Goal: Task Accomplishment & Management: Complete application form

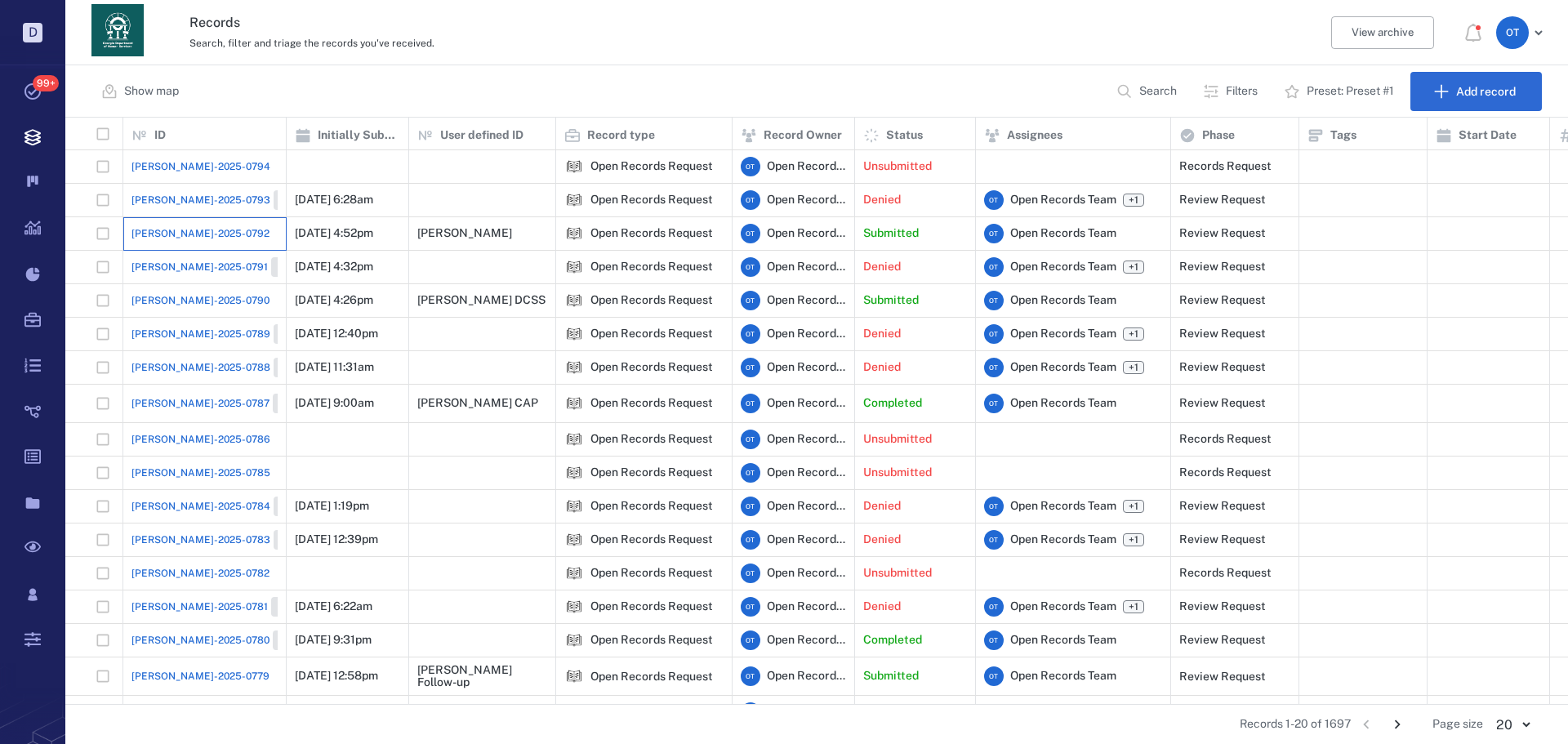
click at [213, 221] on div "[PERSON_NAME]-2025-0792" at bounding box center [205, 233] width 147 height 33
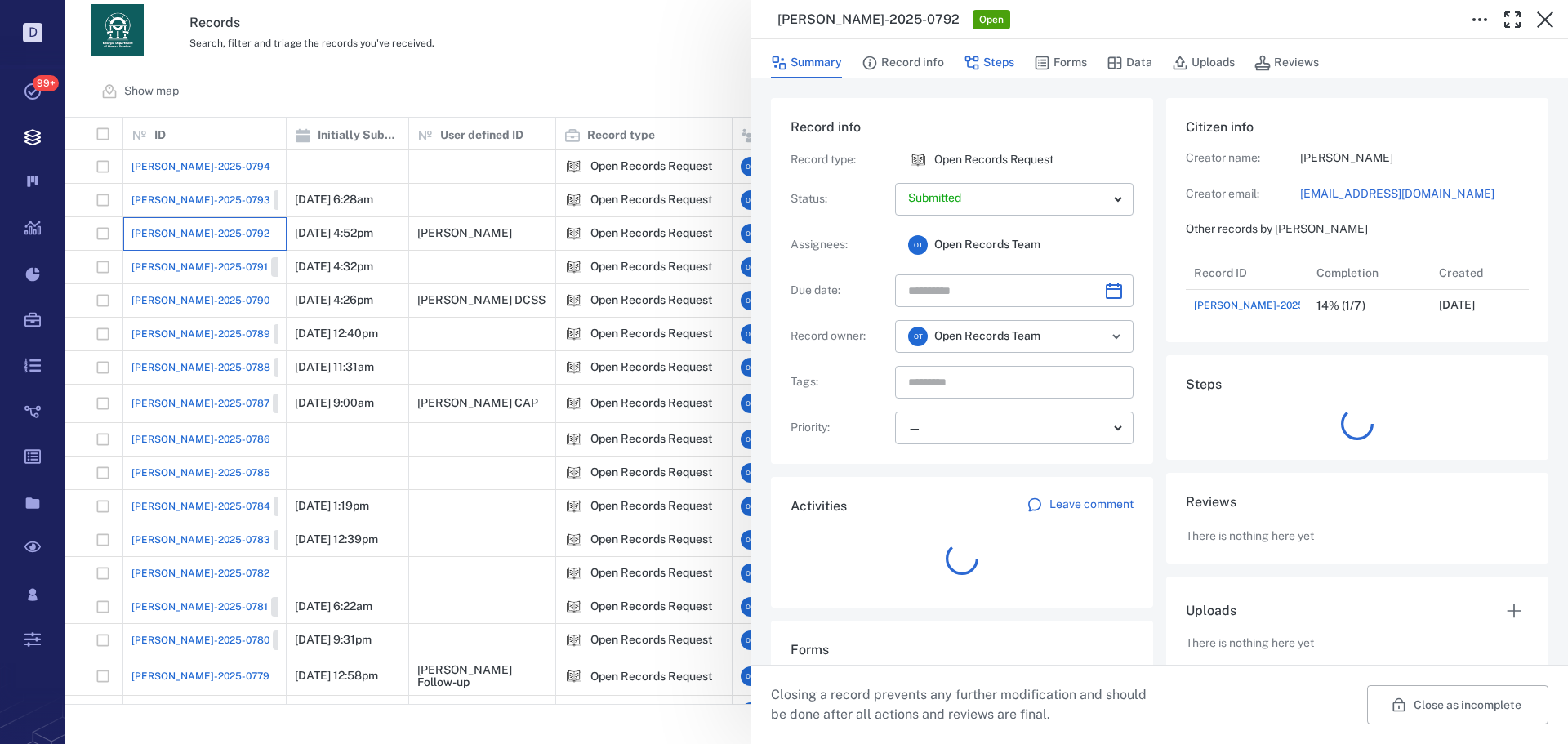
scroll to position [65, 324]
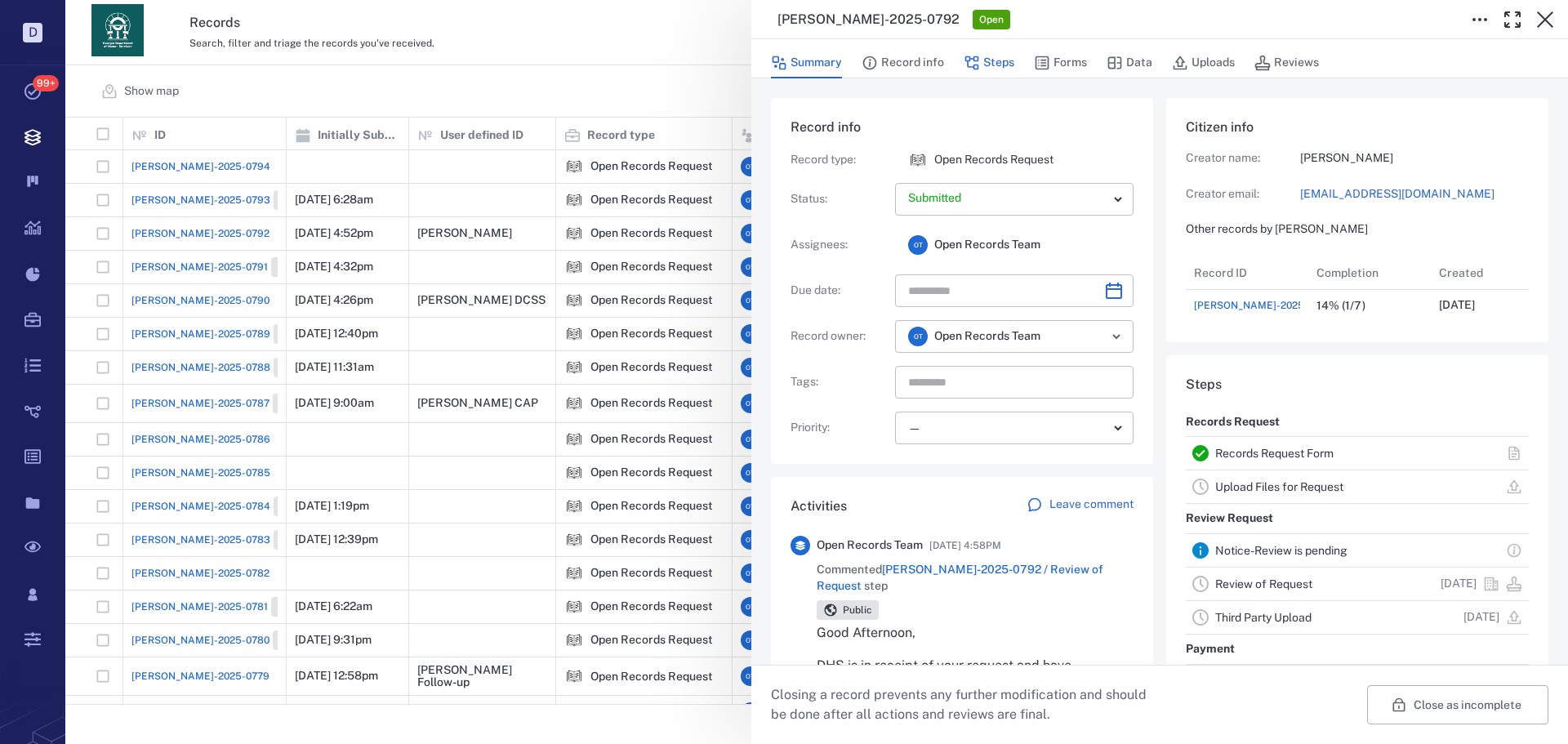
click at [981, 60] on button "Steps" at bounding box center [989, 62] width 51 height 31
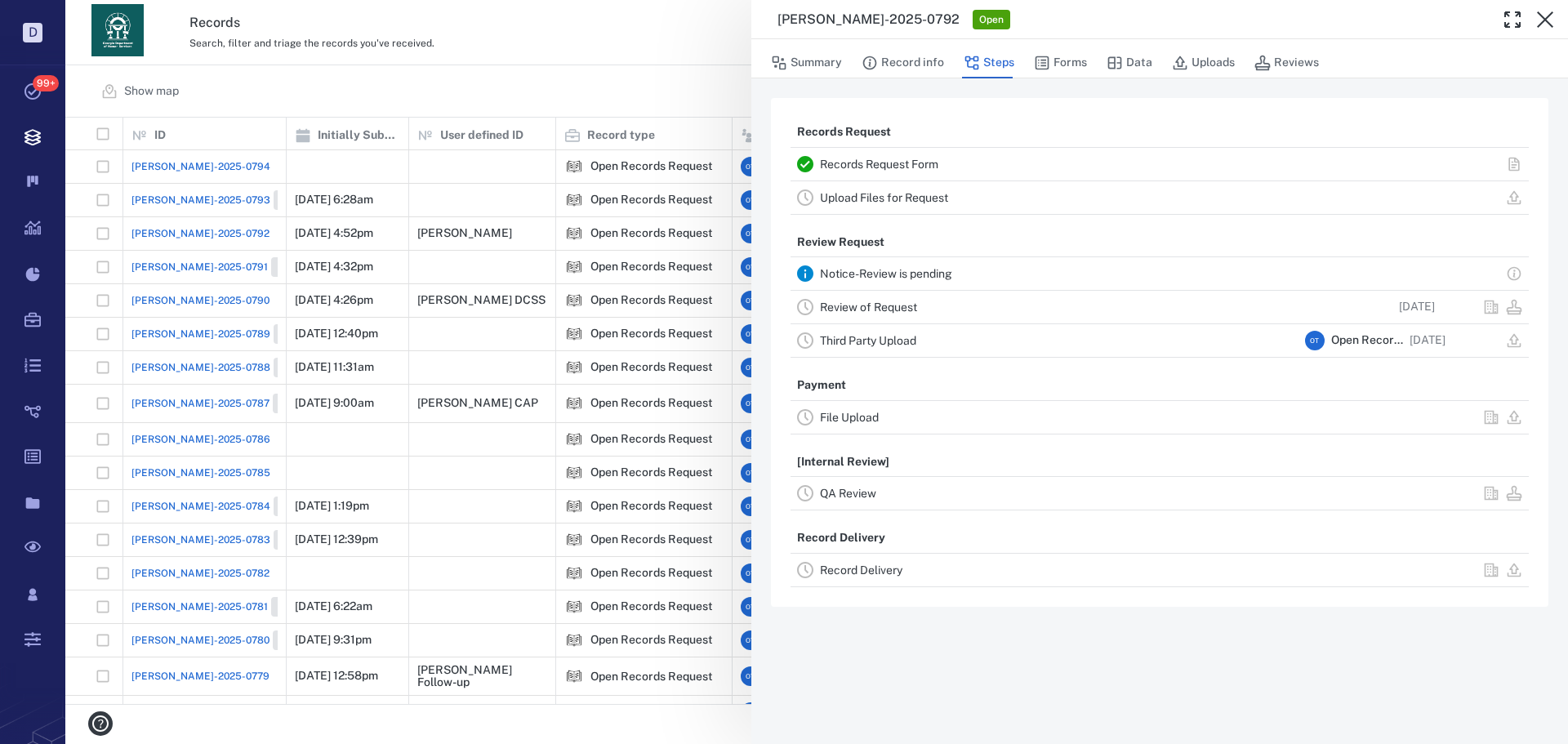
click at [870, 302] on link "Review of Request" at bounding box center [869, 306] width 97 height 13
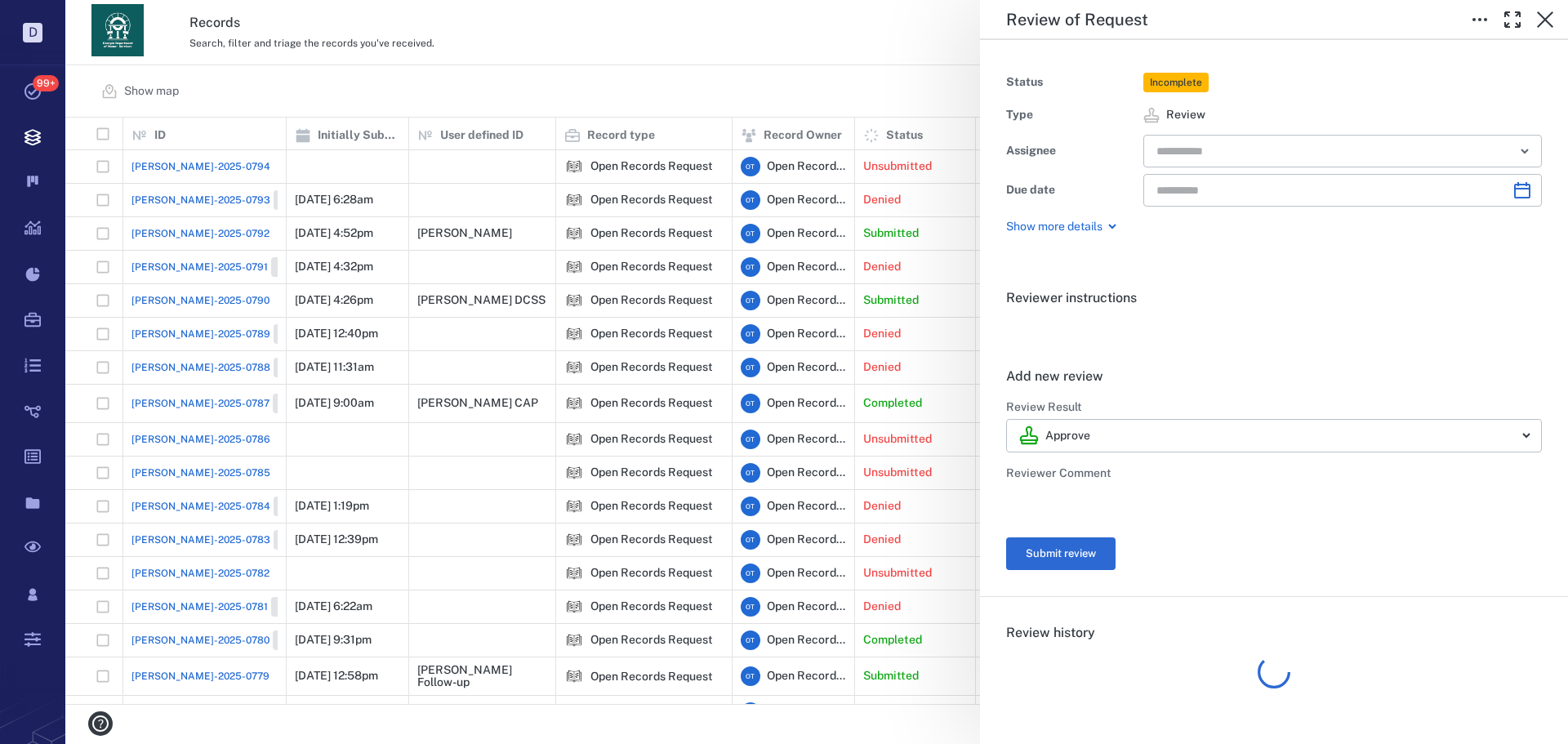
type input "**********"
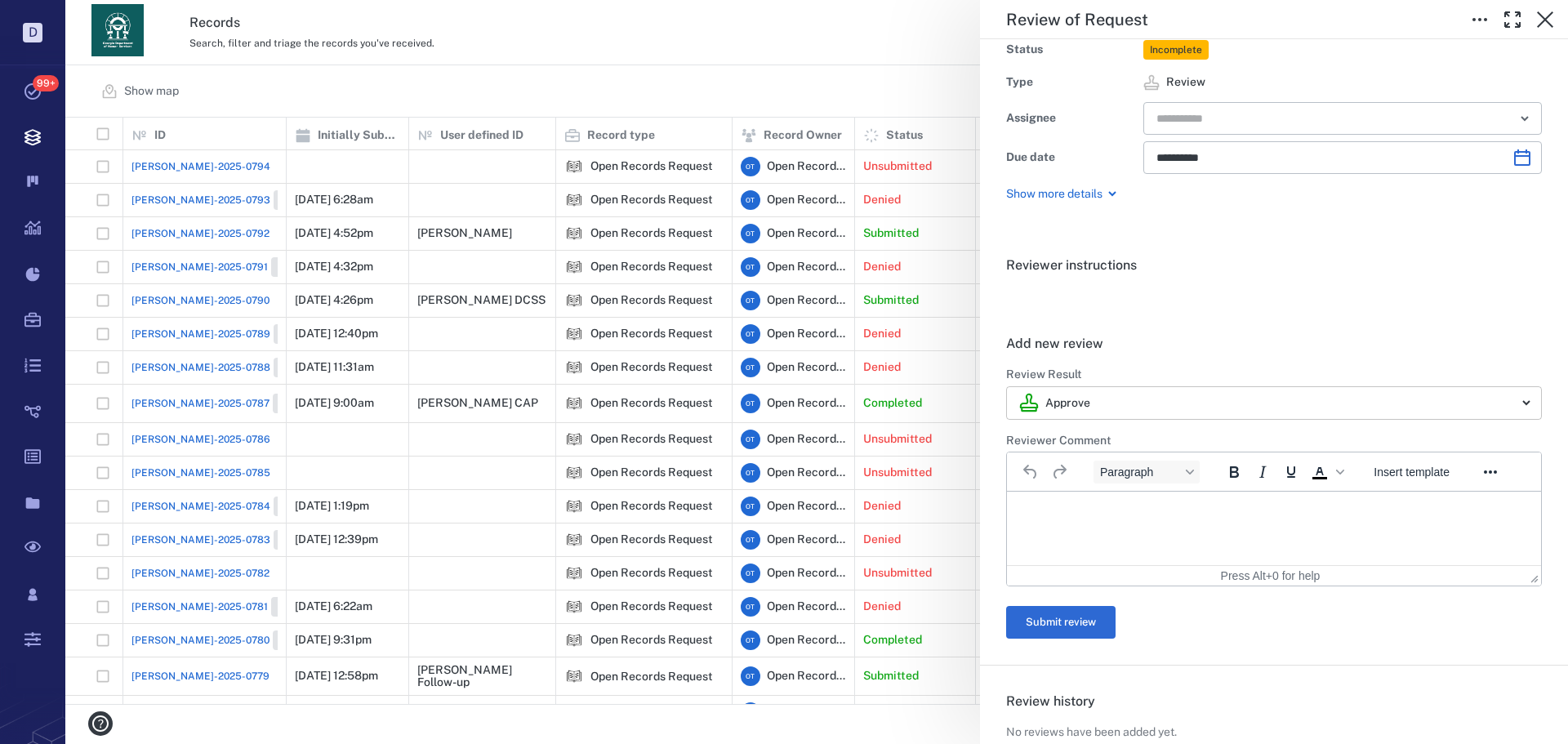
click at [1140, 387] on body "D Tasks 99+ Records Boards Dashboard Reports Record types Guide steps Rules For…" at bounding box center [784, 372] width 1568 height 744
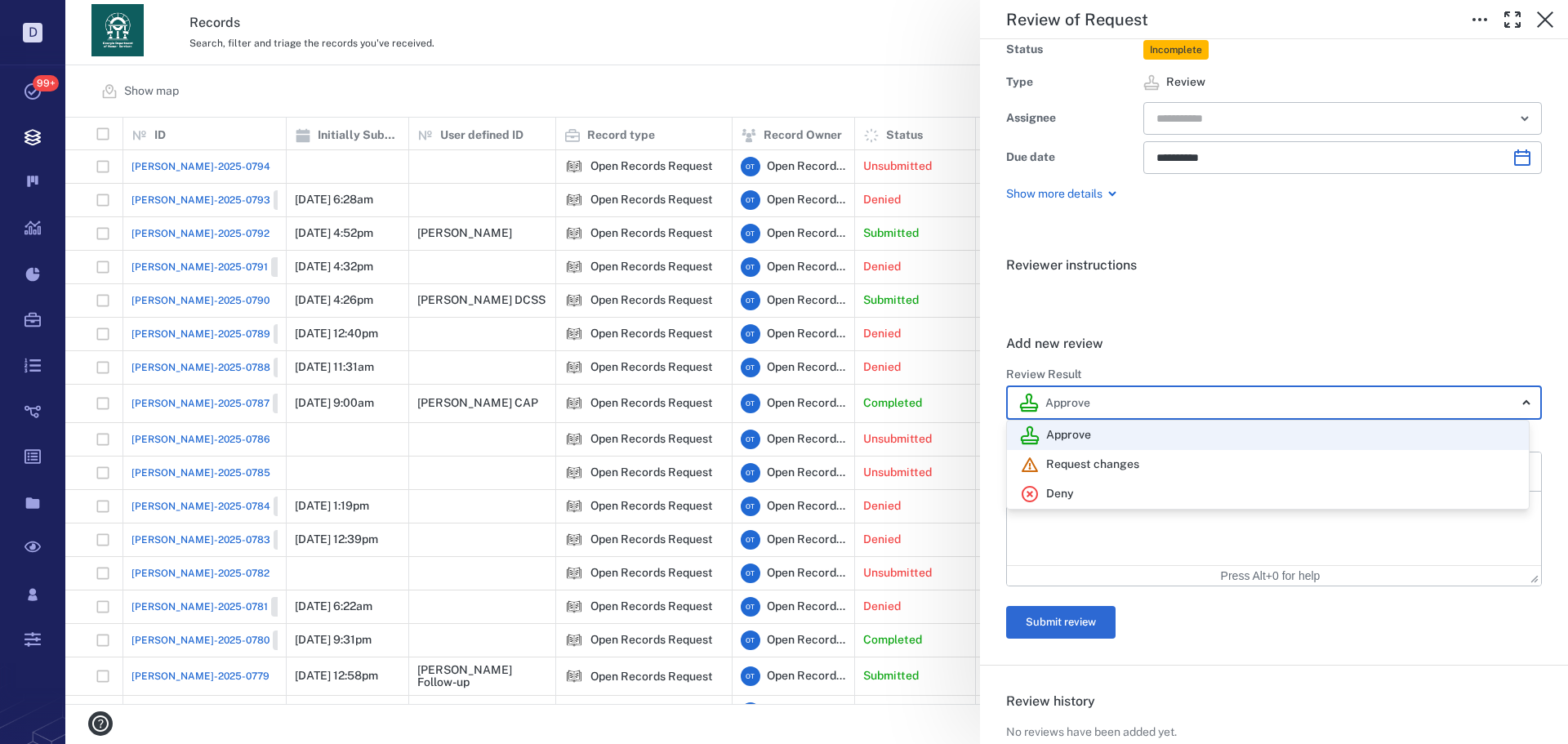
click at [1117, 501] on div "Deny" at bounding box center [1268, 494] width 496 height 20
type input "******"
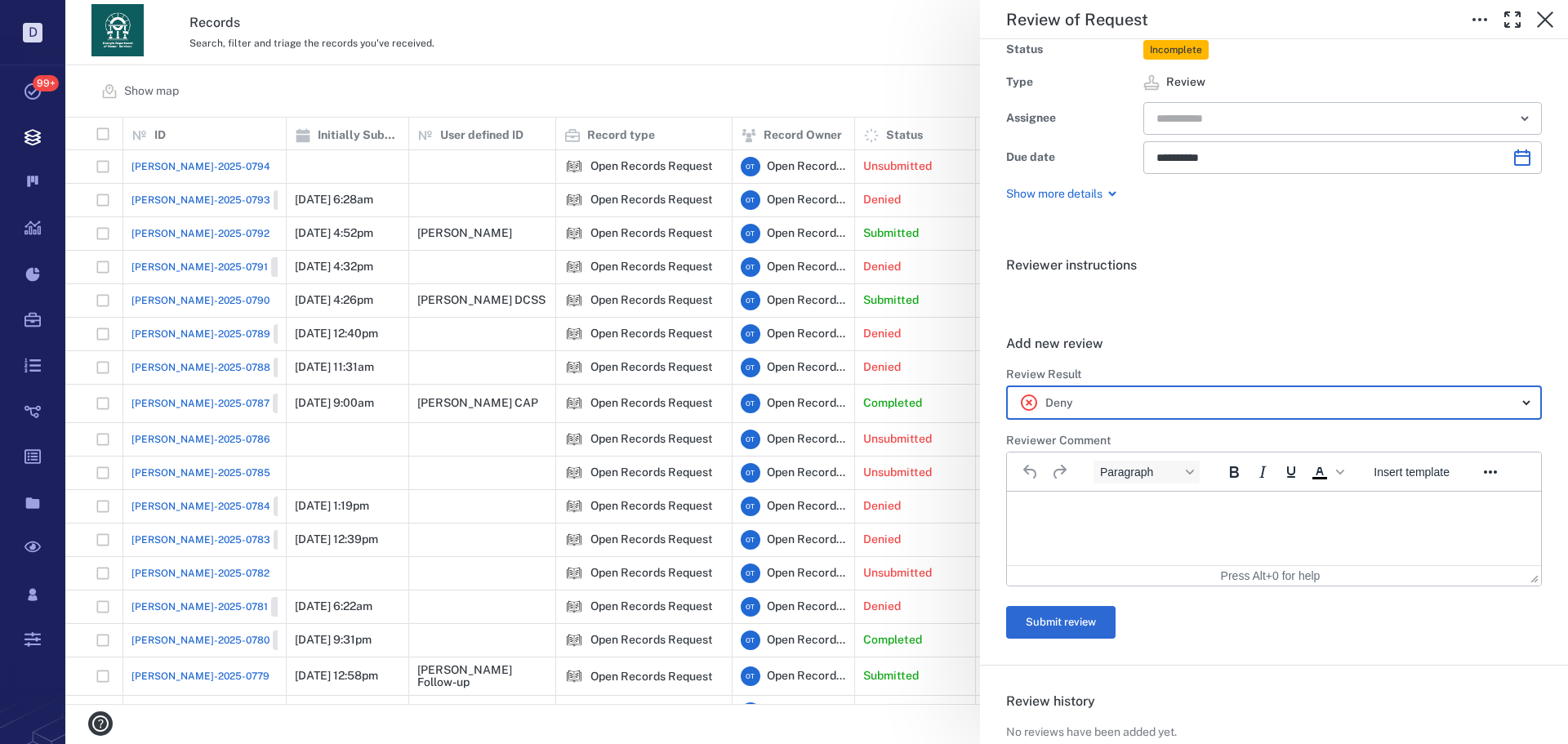
click at [1186, 498] on html at bounding box center [1274, 511] width 534 height 41
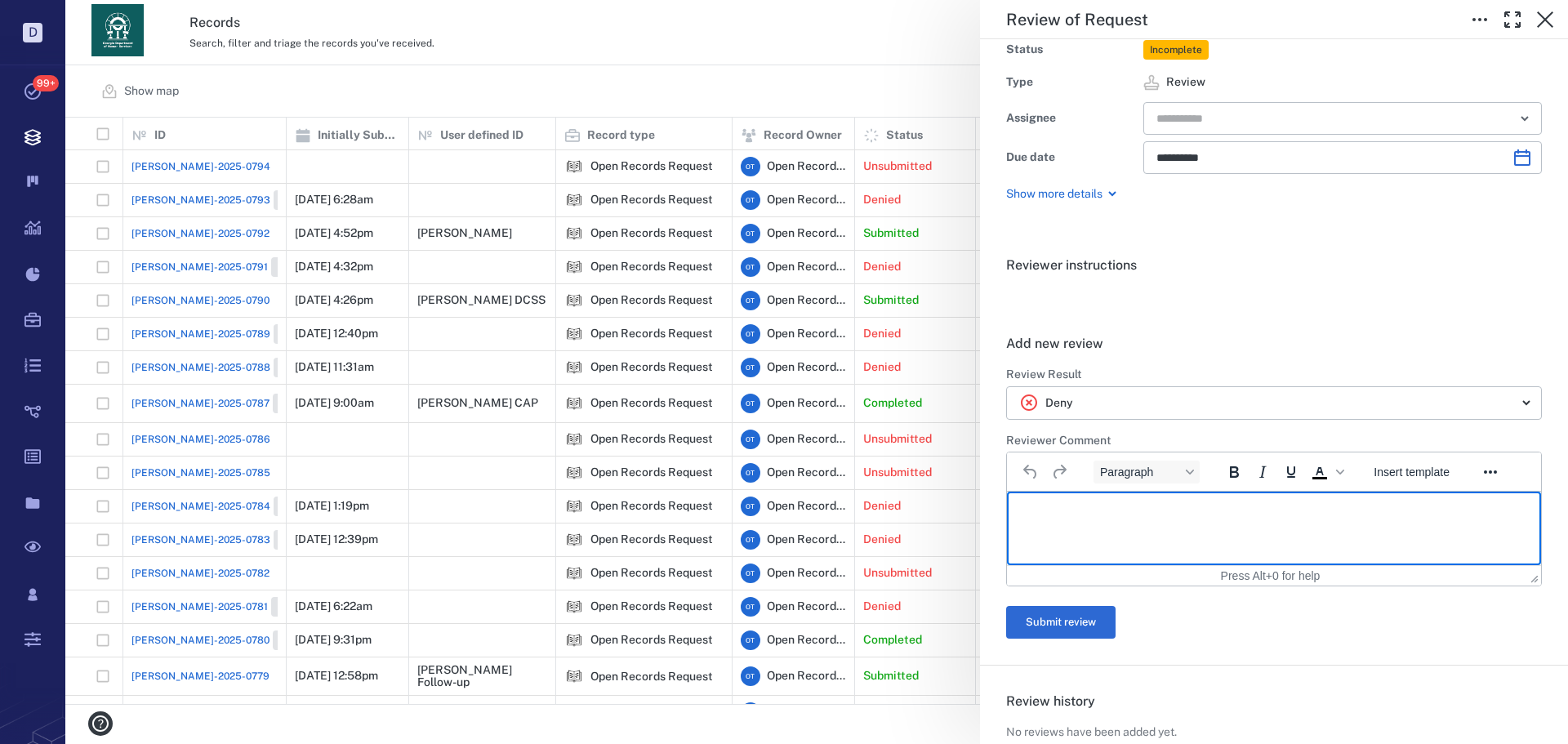
drag, startPoint x: 1200, startPoint y: 515, endPoint x: 1215, endPoint y: 516, distance: 15.0
click at [1202, 515] on p "Rich Text Area. Press ALT-0 for help." at bounding box center [1274, 512] width 506 height 15
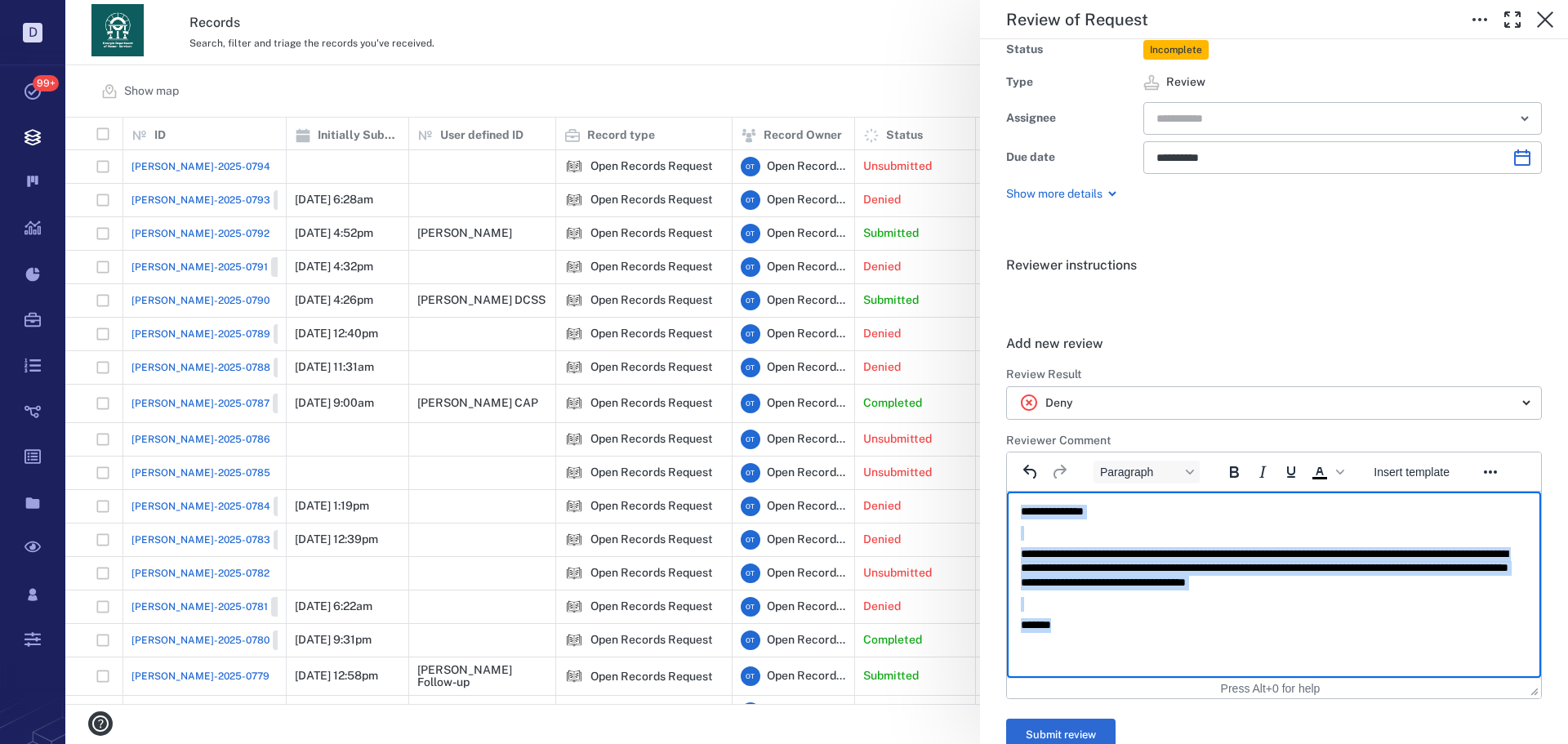
drag, startPoint x: 1110, startPoint y: 625, endPoint x: 1012, endPoint y: 498, distance: 160.4
click at [1012, 498] on html "**********" at bounding box center [1274, 568] width 534 height 154
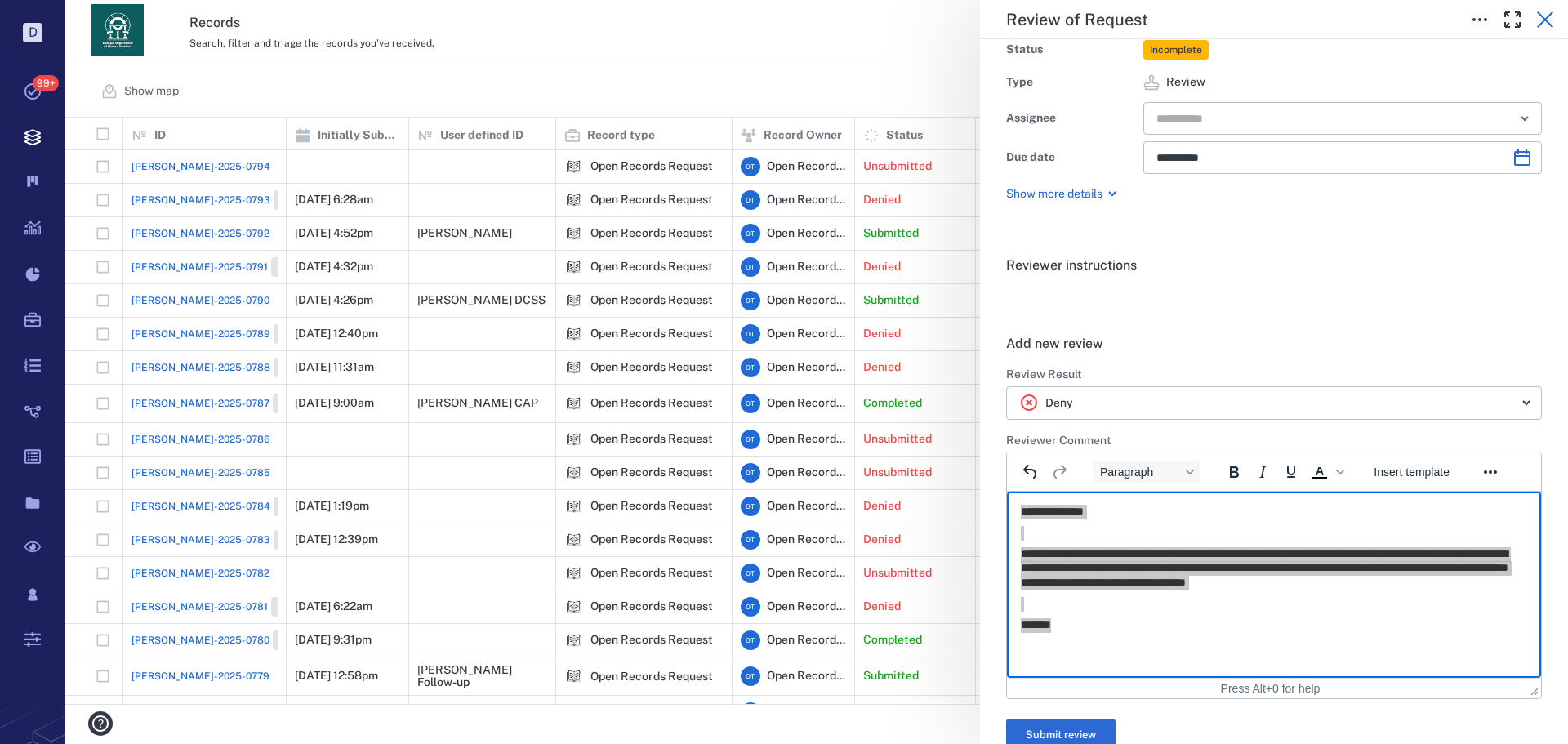
click at [1535, 8] on button "button" at bounding box center [1545, 19] width 33 height 33
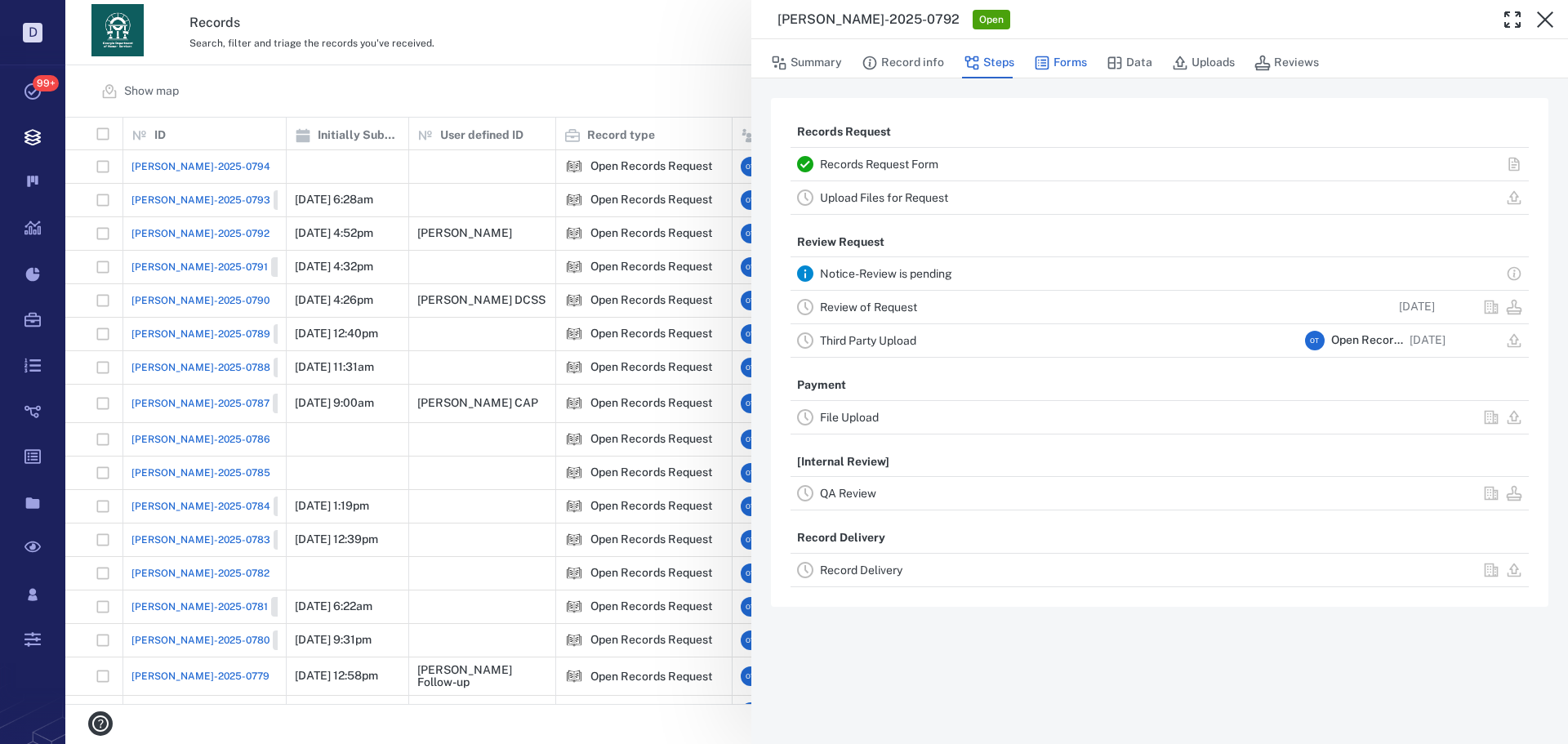
click at [1064, 53] on button "Forms" at bounding box center [1061, 62] width 53 height 31
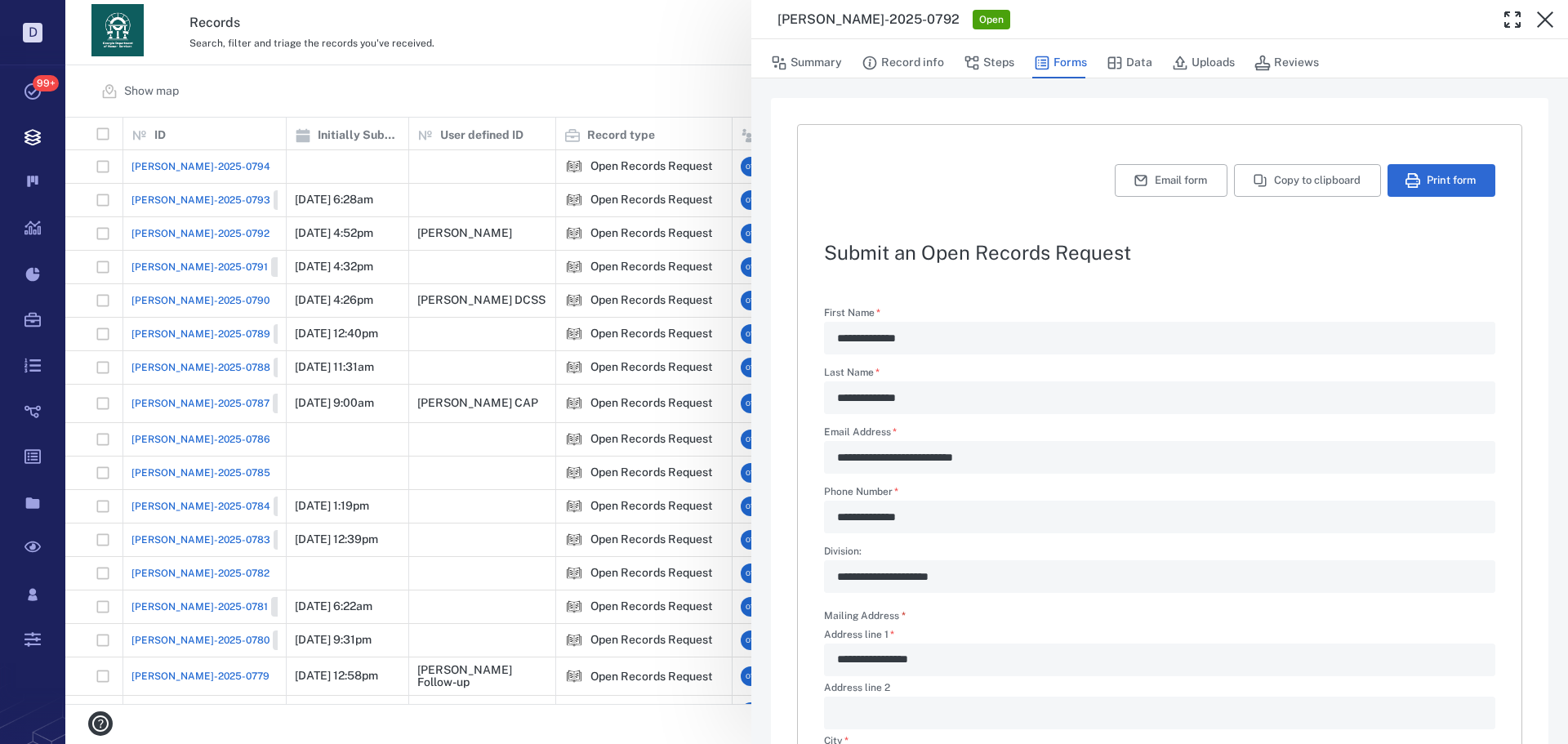
scroll to position [701, 0]
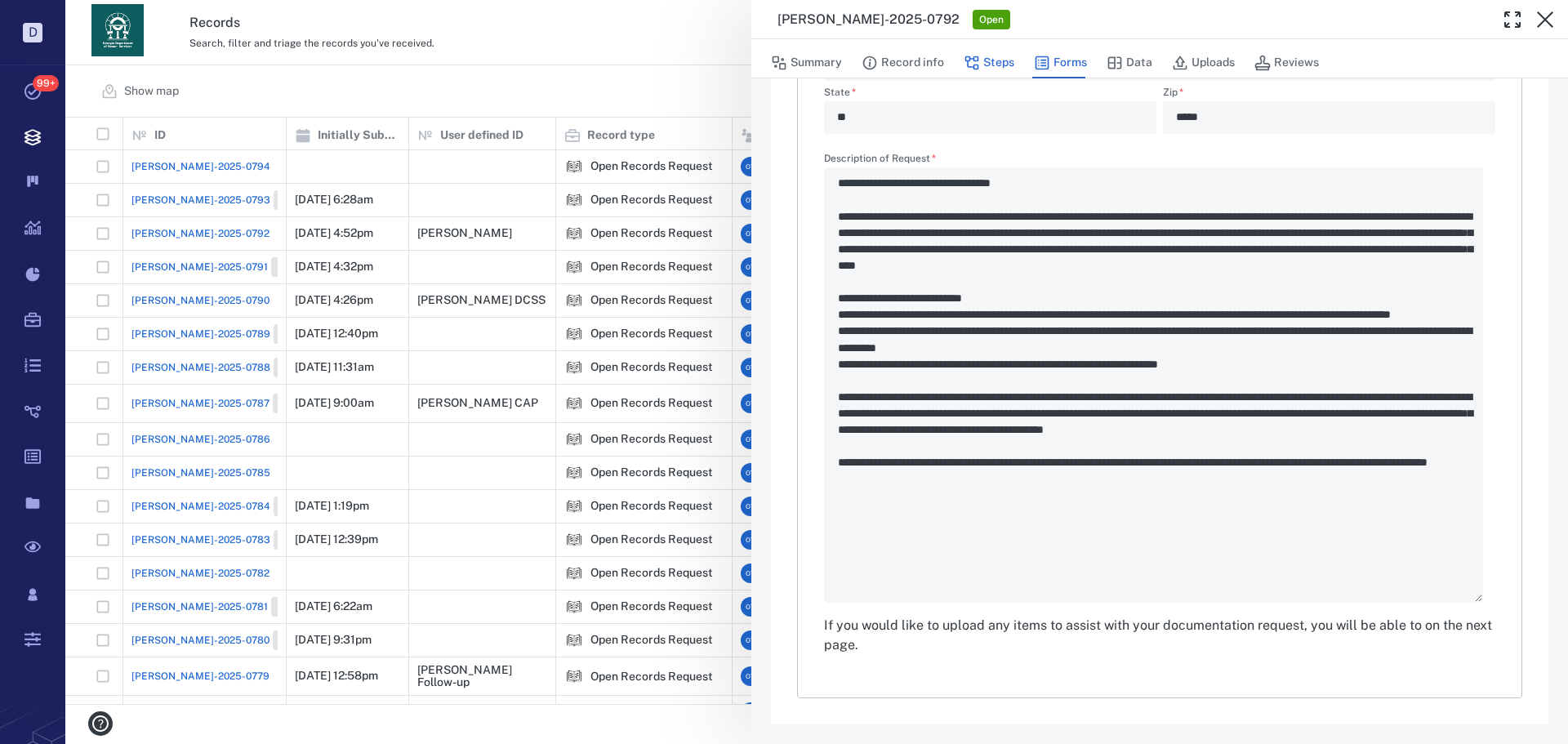
click at [994, 66] on button "Steps" at bounding box center [989, 62] width 51 height 31
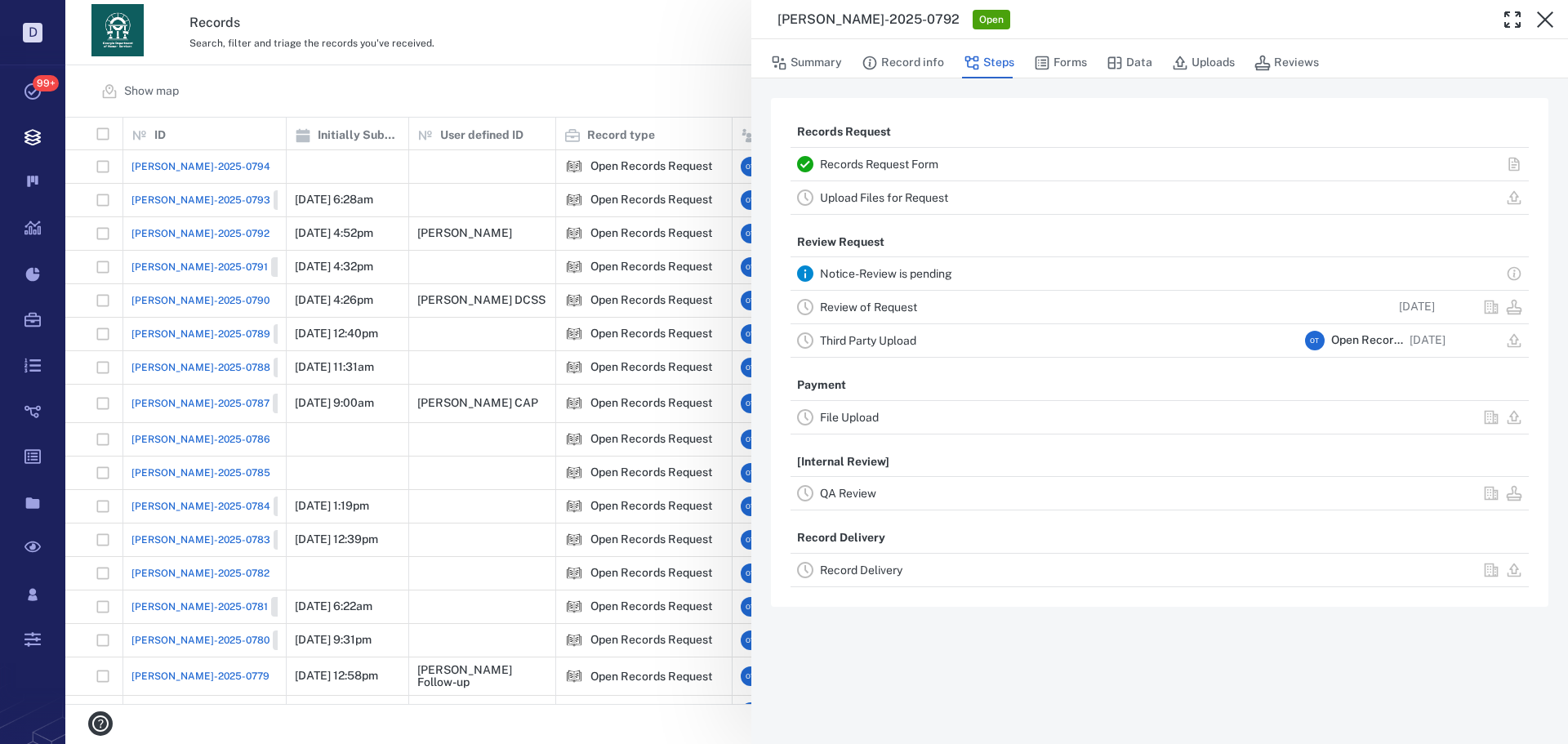
click at [891, 310] on link "Review of Request" at bounding box center [869, 306] width 97 height 13
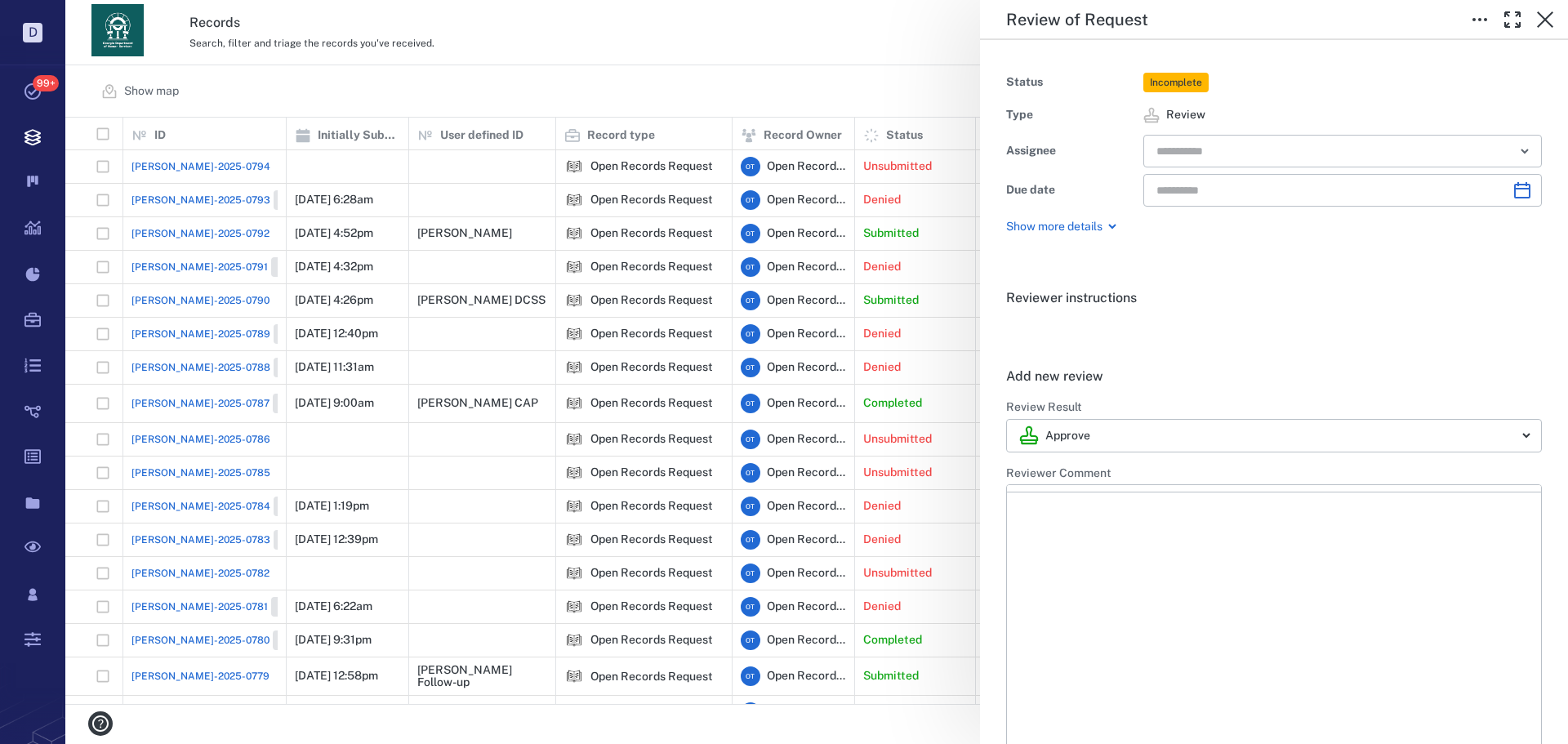
type input "**********"
click at [1162, 449] on body "D Tasks 99+ Records Boards Dashboard Reports Record types Guide steps Rules For…" at bounding box center [784, 372] width 1568 height 744
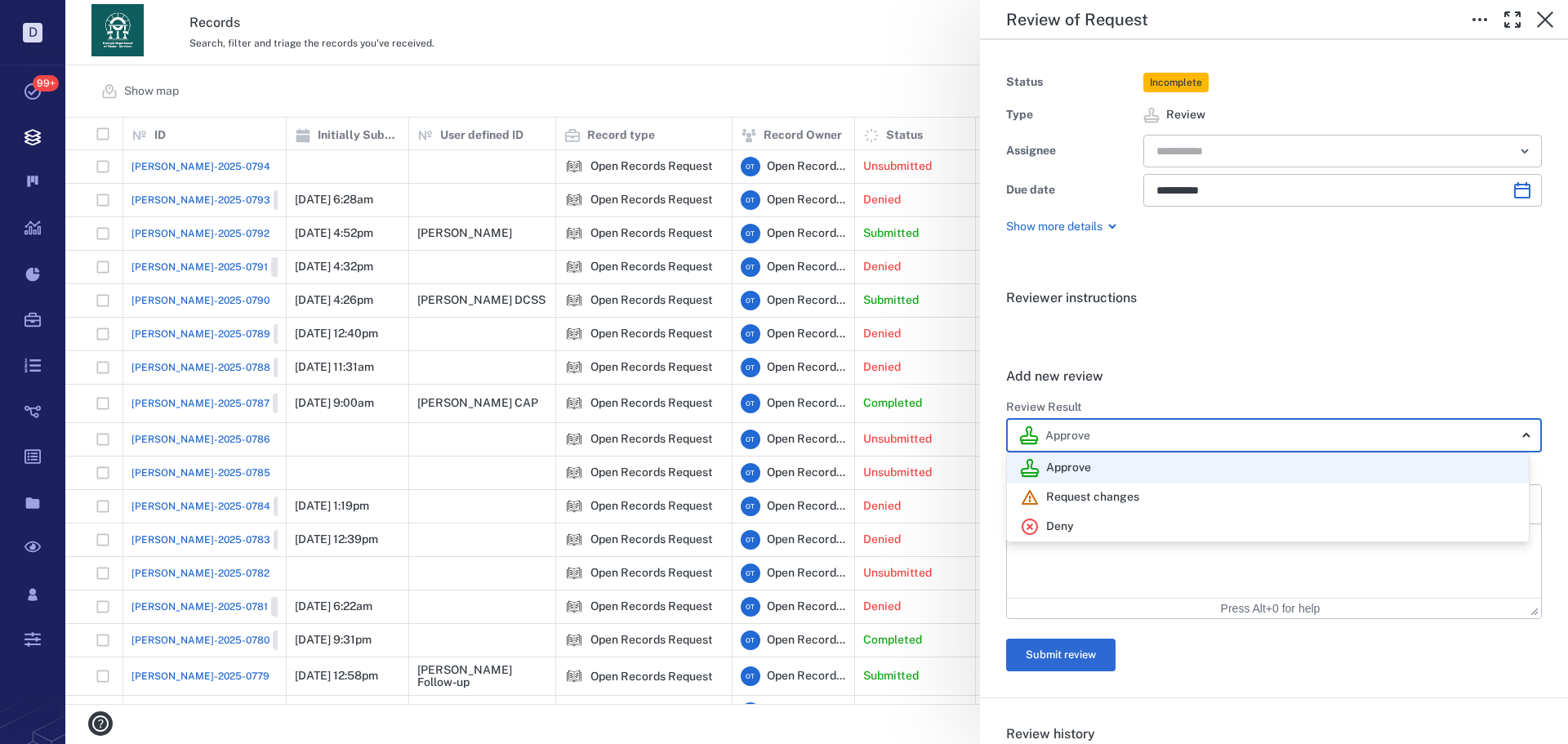
click at [1119, 534] on div "Deny" at bounding box center [1268, 527] width 496 height 20
type input "******"
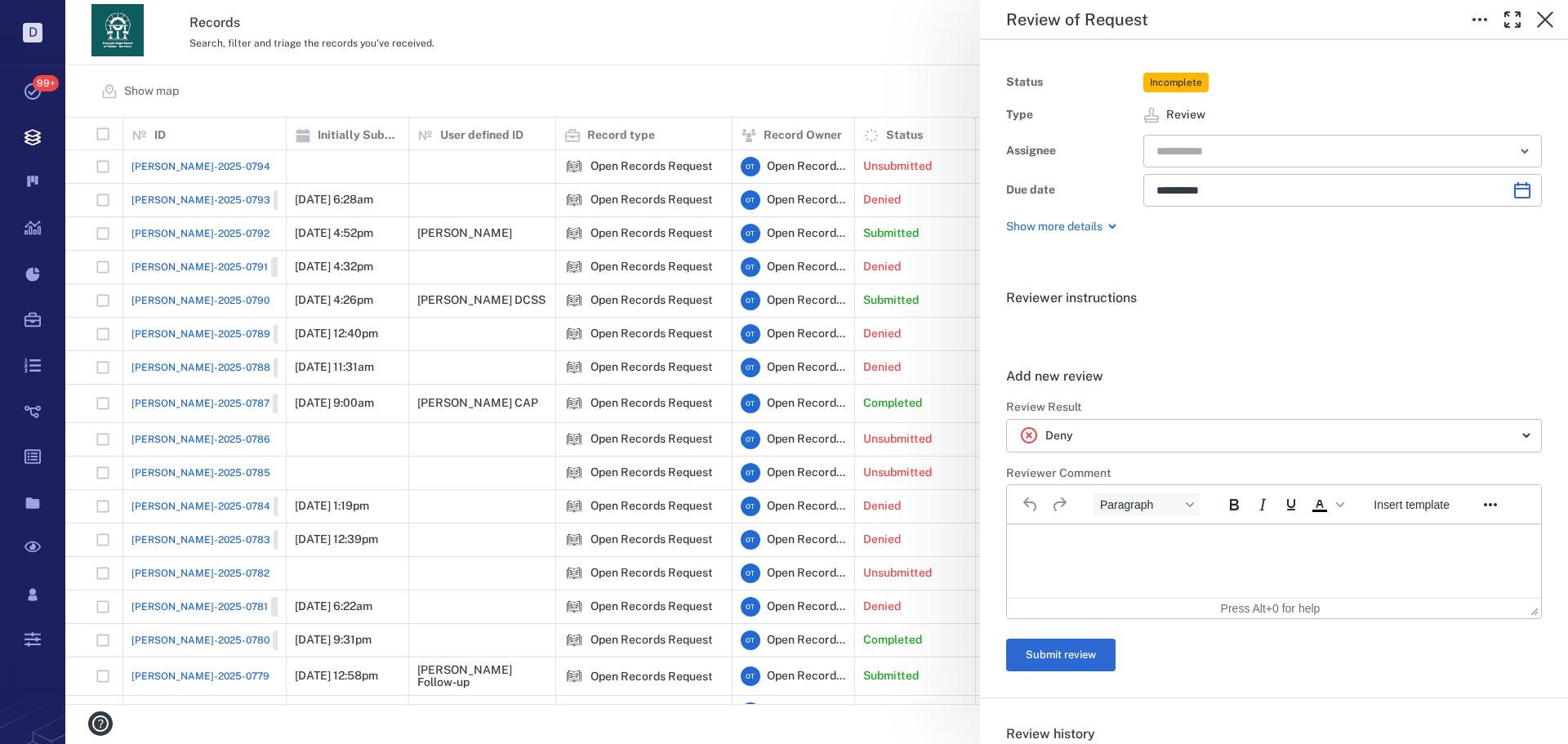
drag, startPoint x: 1114, startPoint y: 566, endPoint x: 150, endPoint y: 35, distance: 1100.6
click at [1114, 566] on div "Approve Request changes Deny" at bounding box center [784, 372] width 1568 height 744
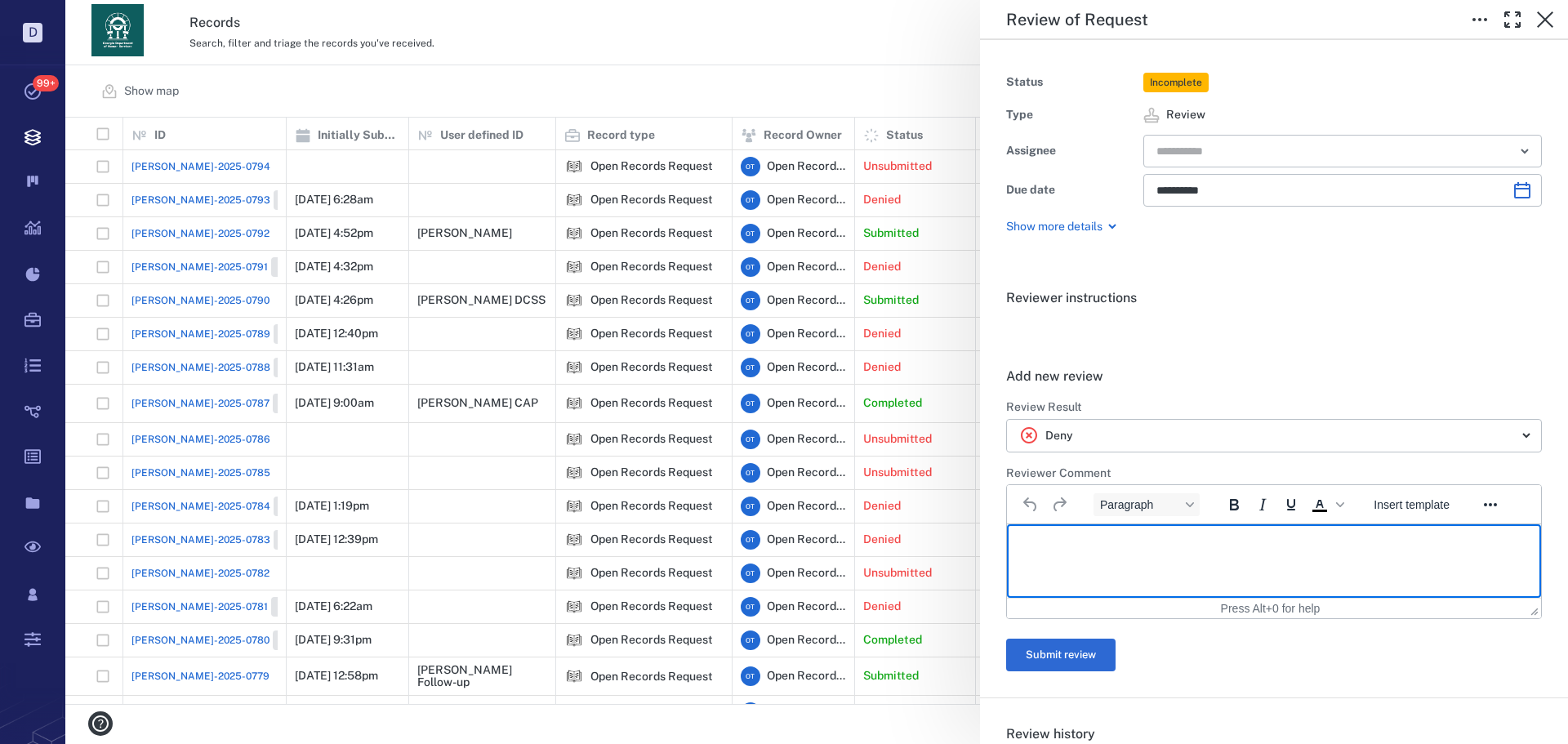
click at [1157, 560] on html at bounding box center [1274, 544] width 534 height 41
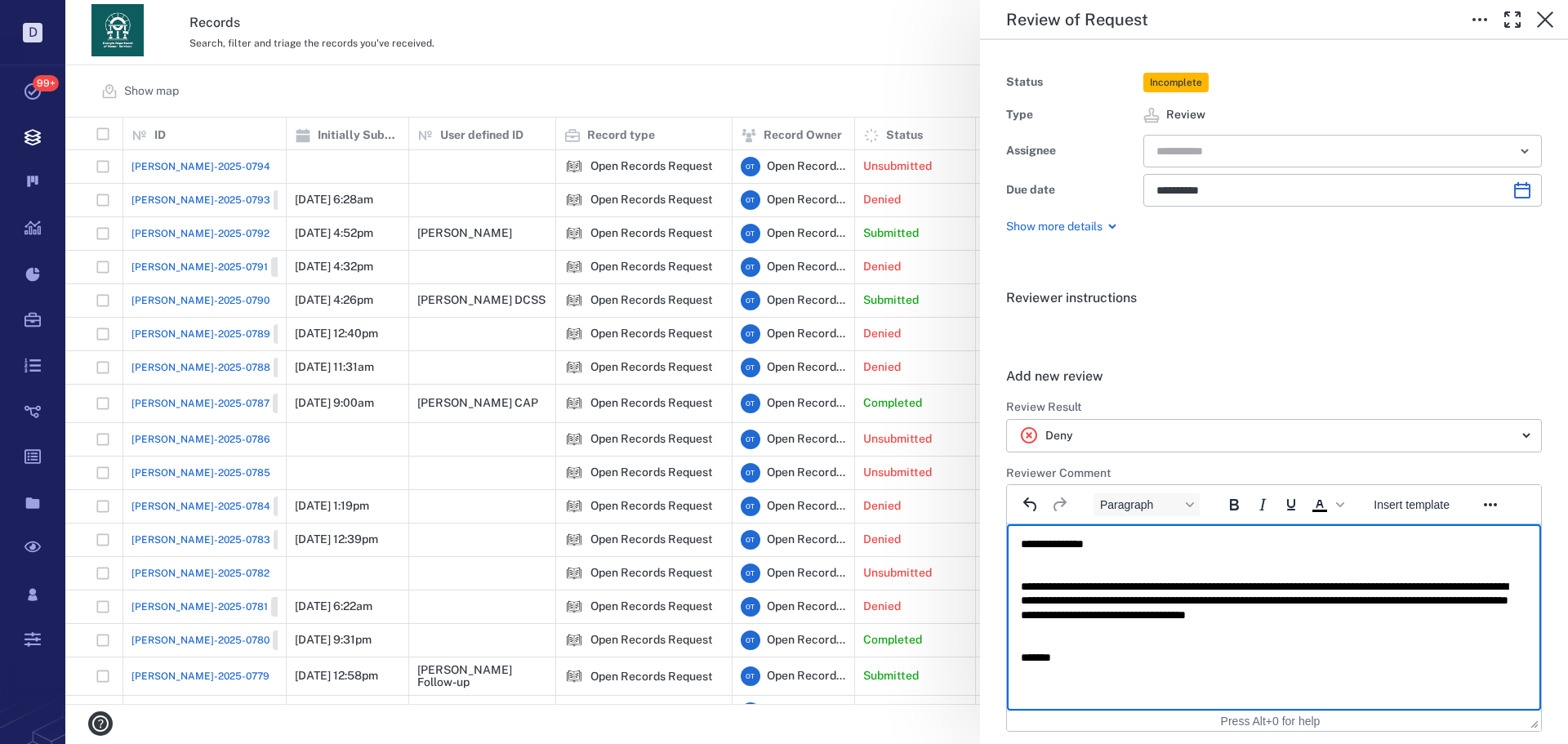
scroll to position [81, 0]
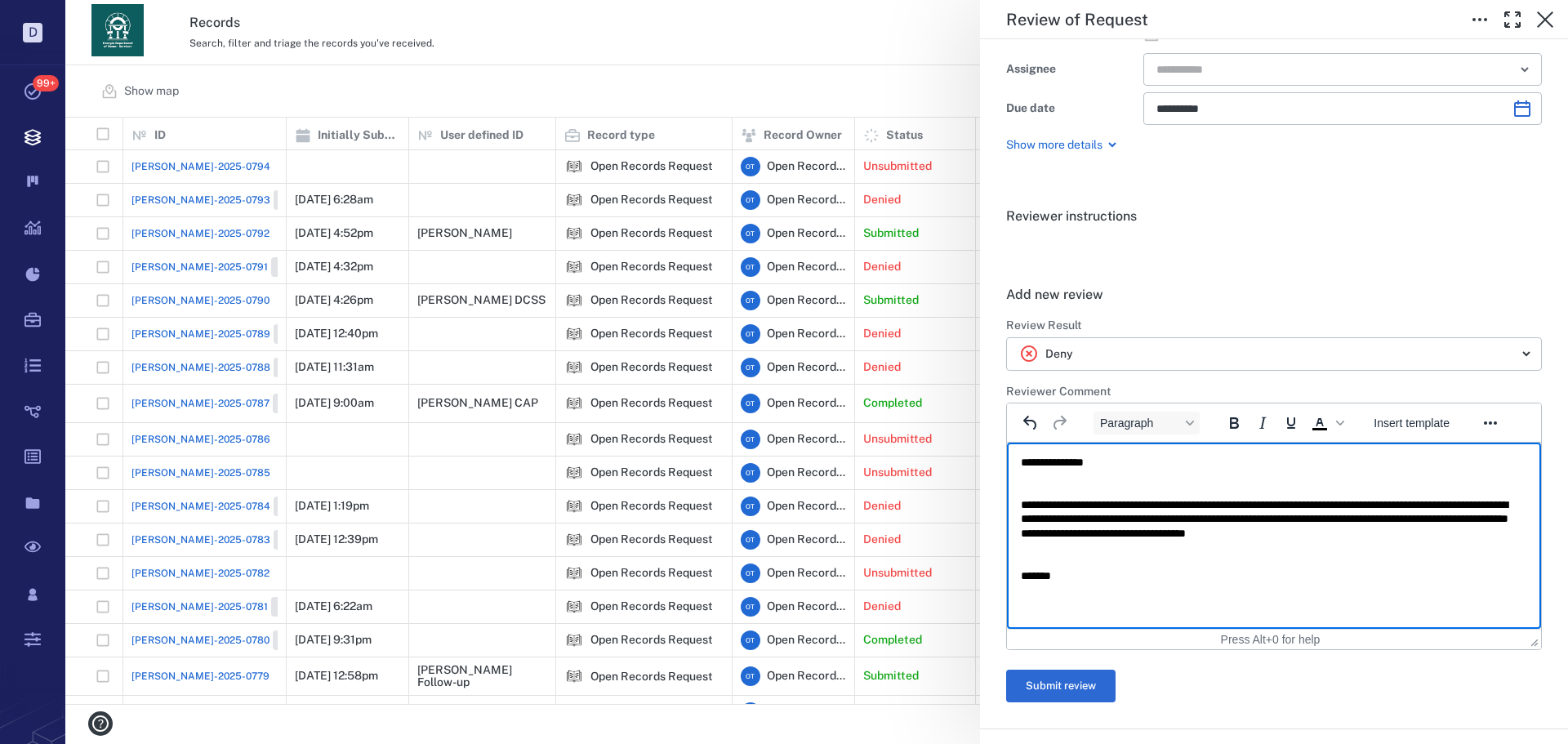
drag, startPoint x: 1139, startPoint y: 545, endPoint x: 1198, endPoint y: 542, distance: 59.1
click at [1198, 542] on body "**********" at bounding box center [1274, 519] width 508 height 128
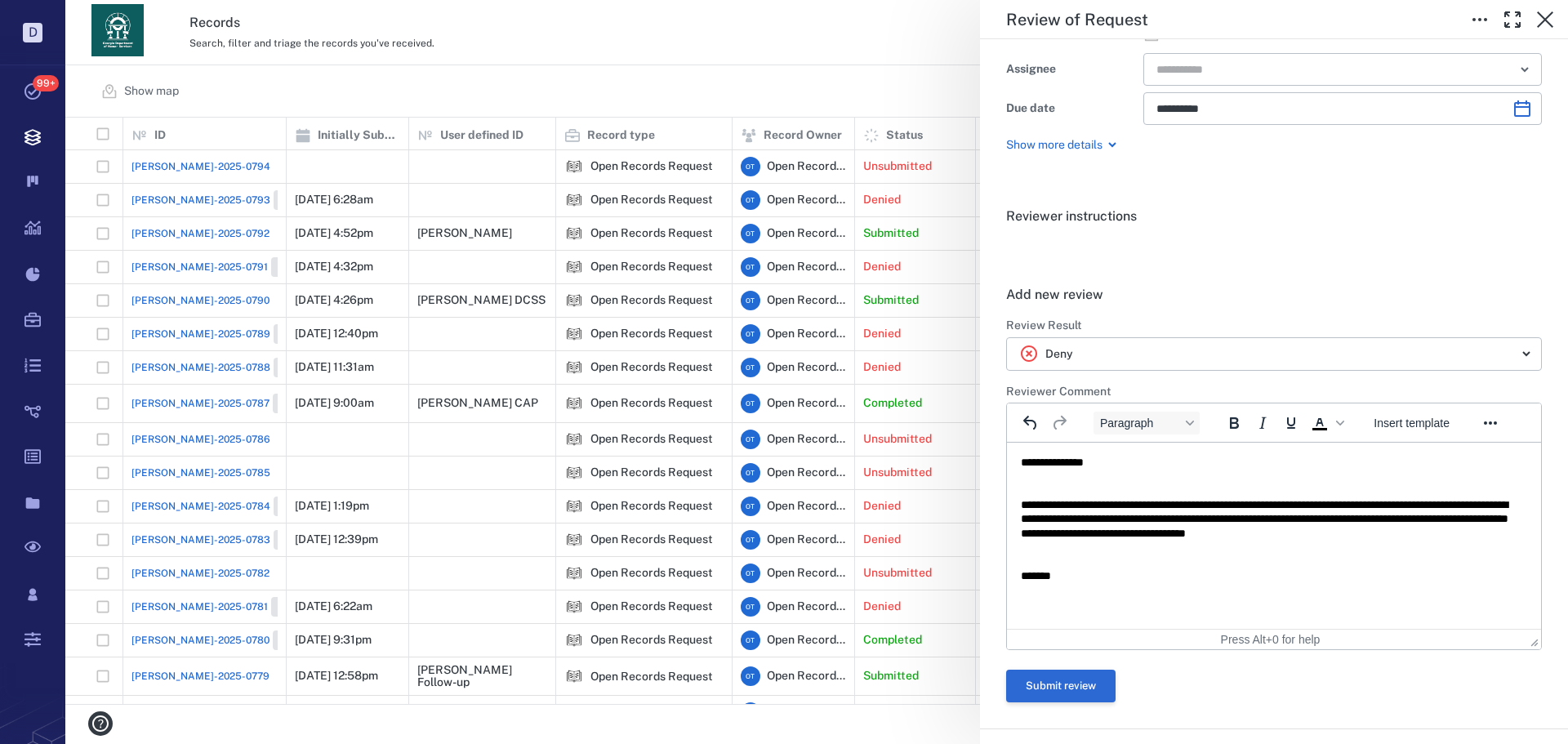
drag, startPoint x: 1101, startPoint y: 691, endPoint x: 41, endPoint y: 81, distance: 1223.0
click at [1101, 691] on button "Submit review" at bounding box center [1061, 686] width 109 height 33
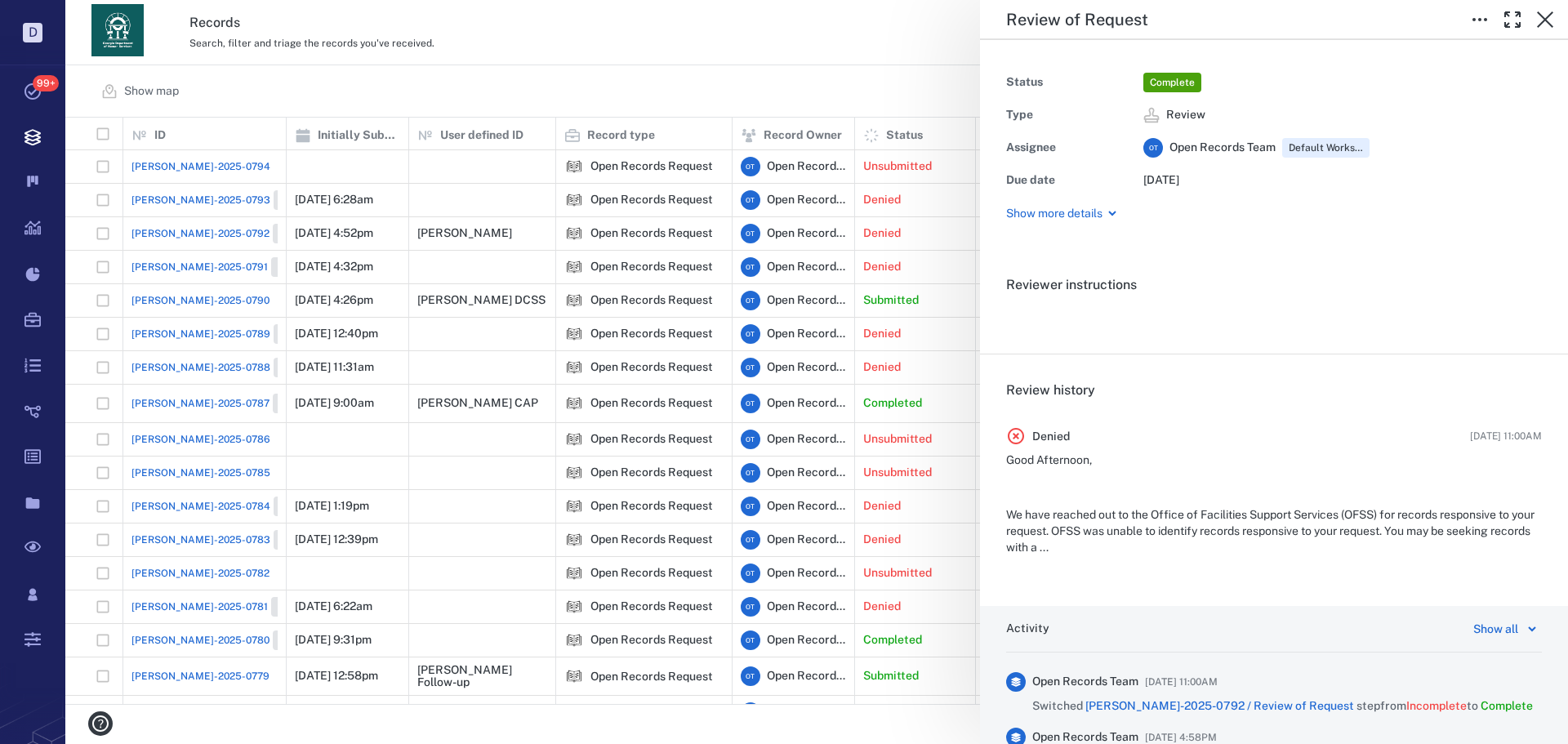
click at [843, 68] on div "Review of Request Status Complete Type Review Assignee O T Open Records Team De…" at bounding box center [816, 372] width 1503 height 744
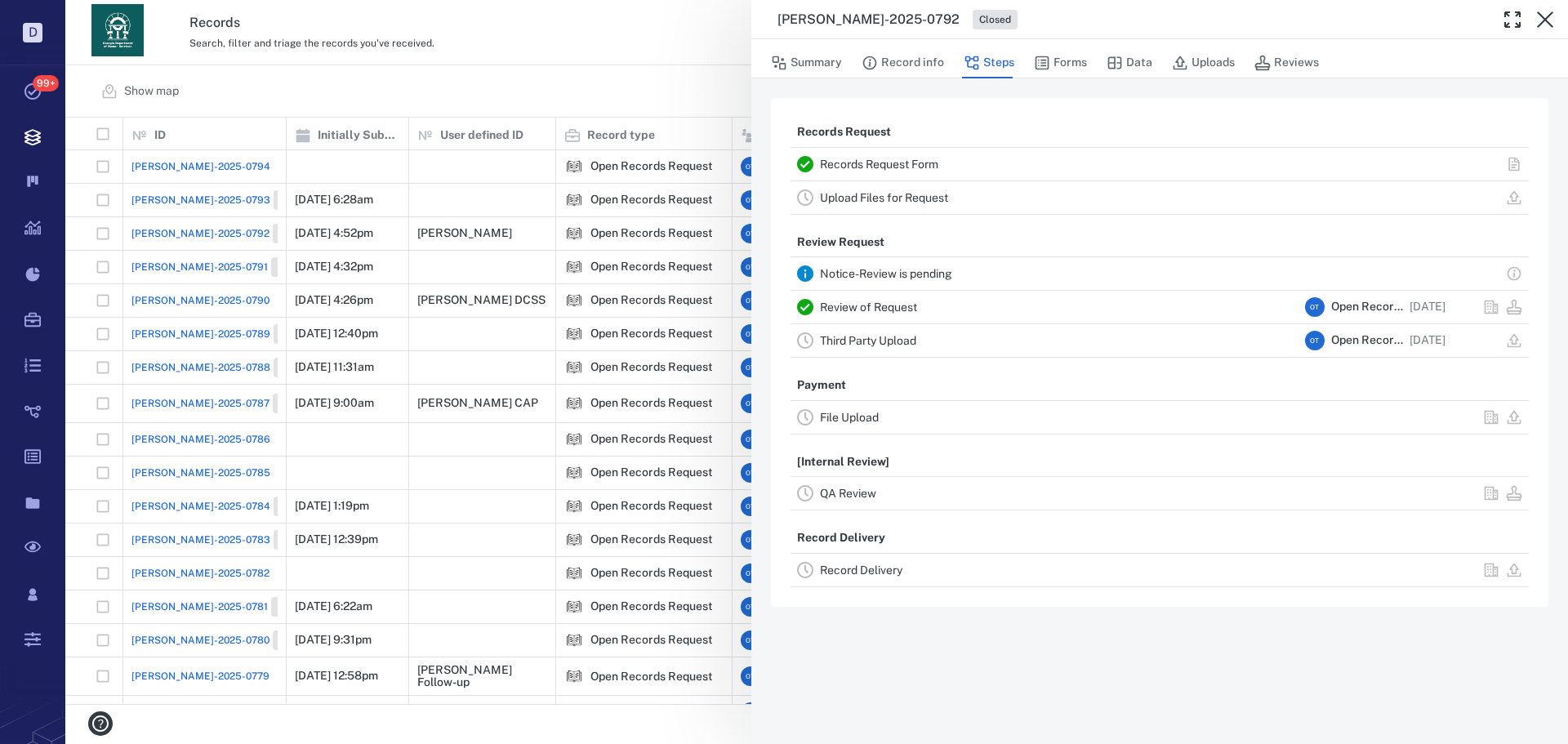
click at [529, 72] on div "ORR-2025-0792 Closed Summary Record info Steps Forms Data Uploads Reviews Recor…" at bounding box center [816, 372] width 1503 height 744
